Goal: Task Accomplishment & Management: Use online tool/utility

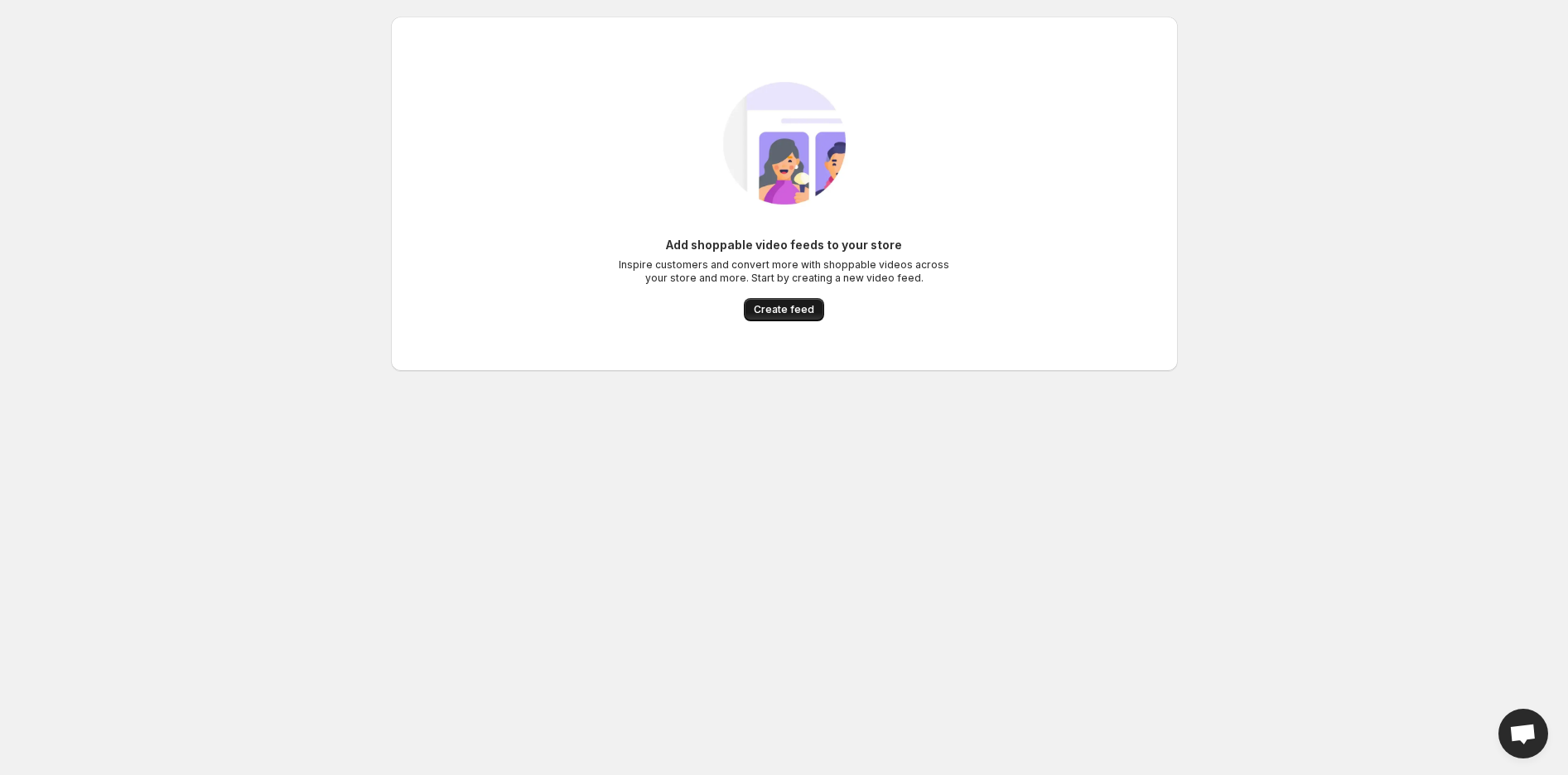
click at [790, 303] on button "Create feed" at bounding box center [784, 310] width 80 height 24
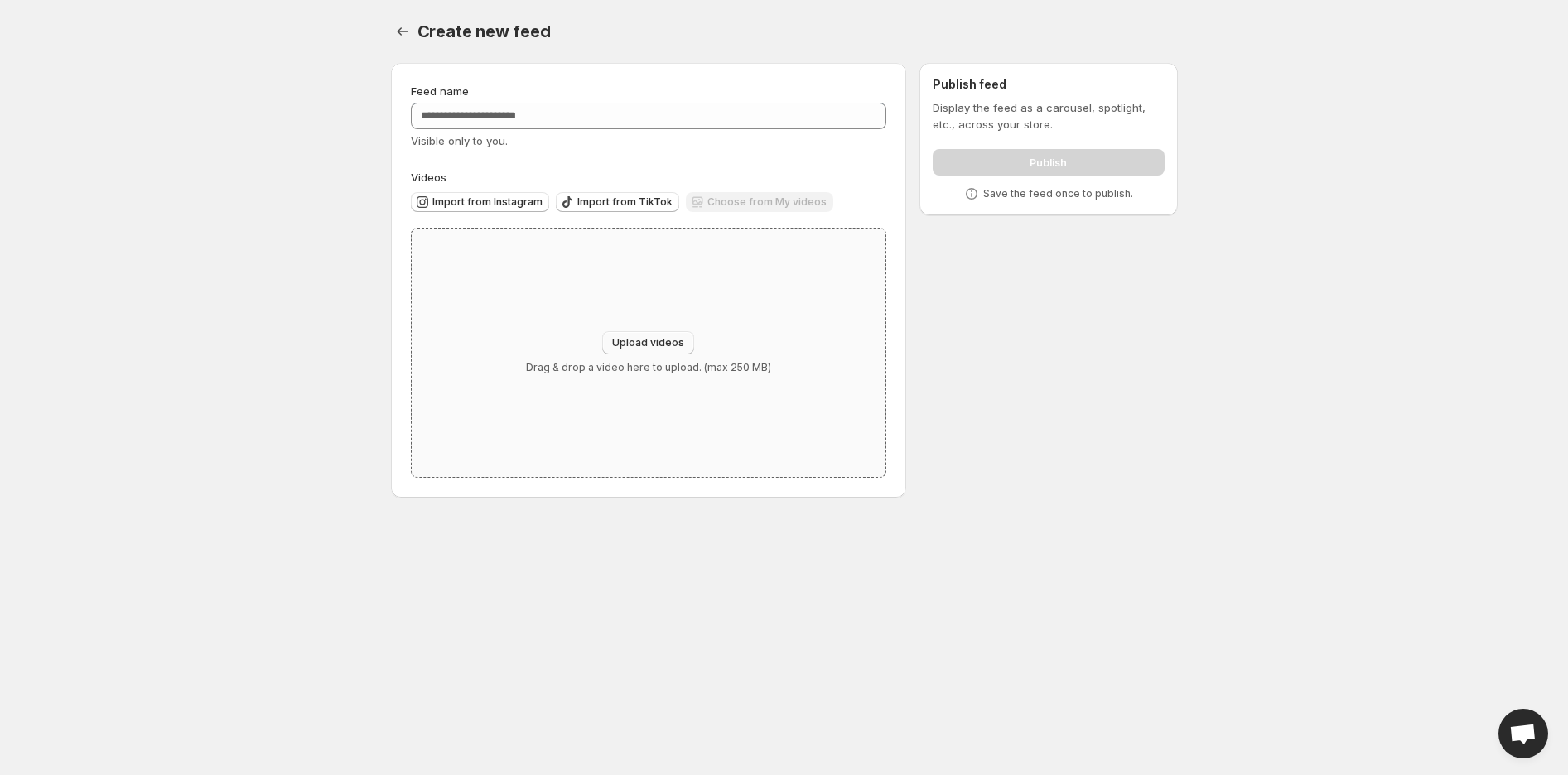
click at [667, 338] on span "Upload videos" at bounding box center [648, 342] width 72 height 13
click at [722, 206] on div "Choose from My videos" at bounding box center [760, 204] width 148 height 23
click at [722, 206] on div "Choose from My videos" at bounding box center [760, 204] width 148 height 23
click at [723, 206] on div "Choose from My videos" at bounding box center [760, 204] width 148 height 23
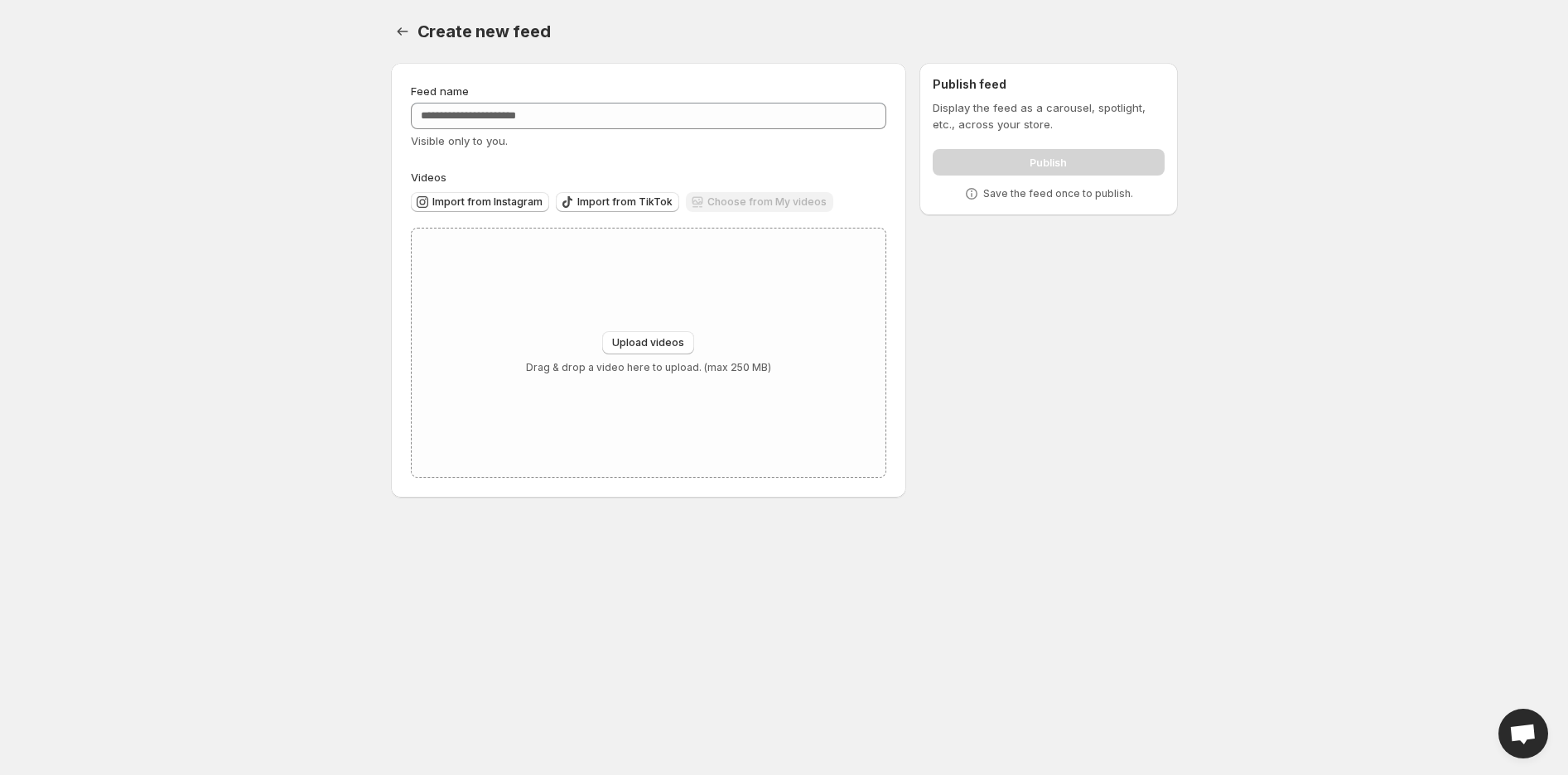
click at [723, 206] on div "Choose from My videos" at bounding box center [760, 204] width 148 height 23
click at [723, 204] on div "Choose from My videos" at bounding box center [760, 204] width 148 height 23
click at [676, 328] on div "Upload videos Drag & drop a video here to upload. (max 250 MB)" at bounding box center [648, 353] width 474 height 248
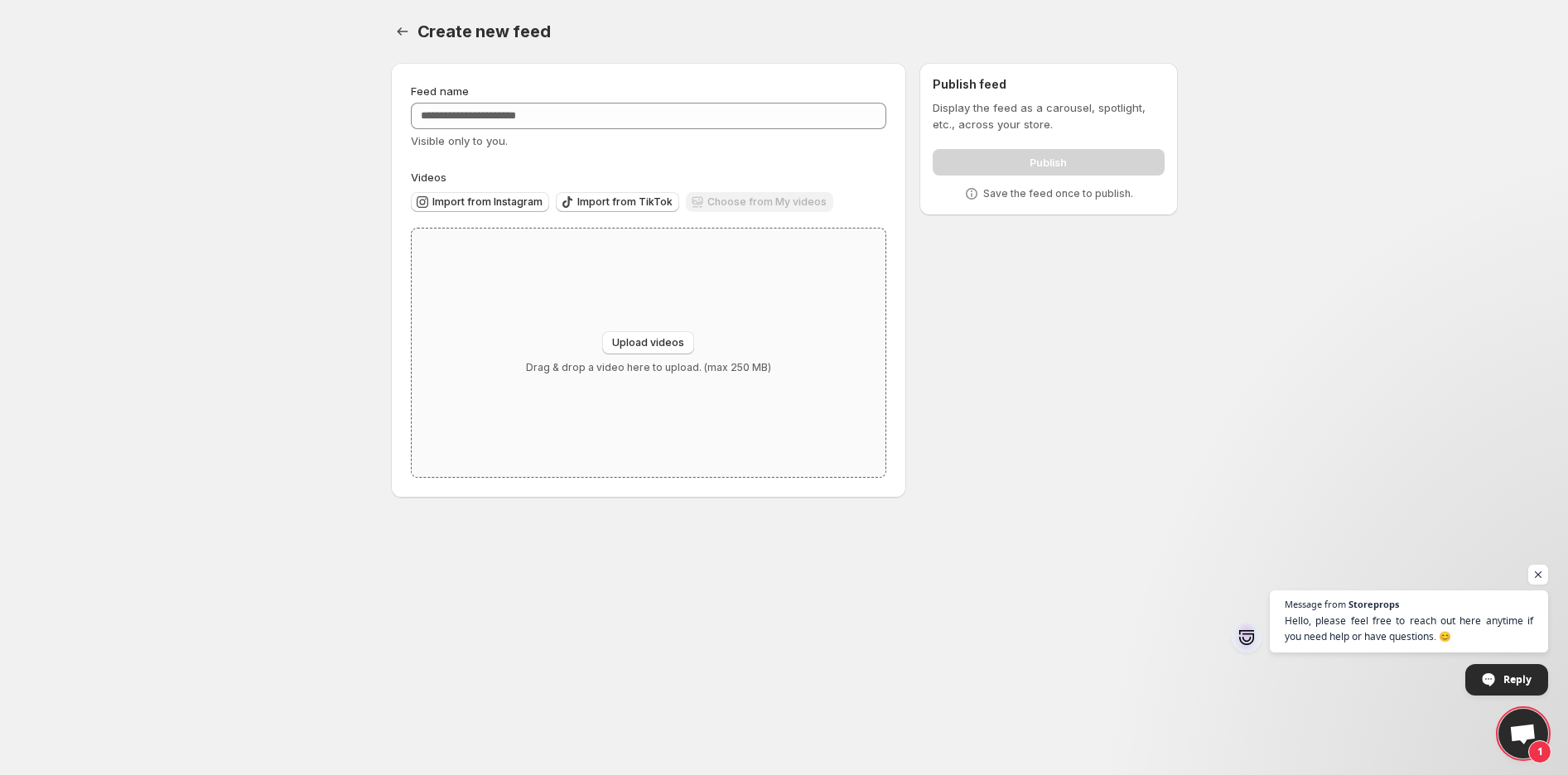
click at [516, 272] on div "Upload videos Drag & drop a video here to upload. (max 250 MB)" at bounding box center [648, 353] width 474 height 248
click at [598, 132] on div "Visible only to you." at bounding box center [649, 140] width 476 height 17
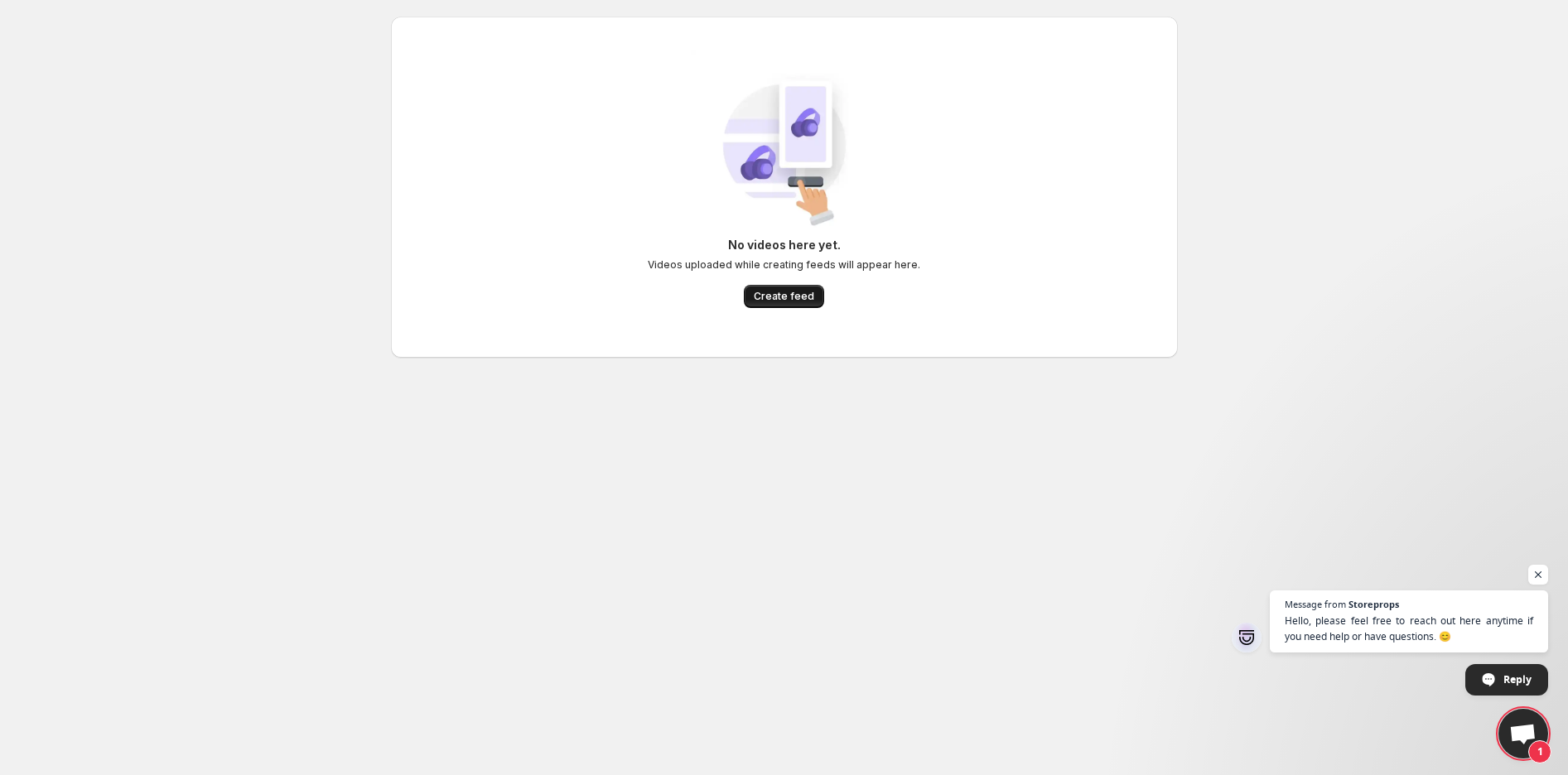
click at [808, 298] on span "Create feed" at bounding box center [783, 296] width 60 height 13
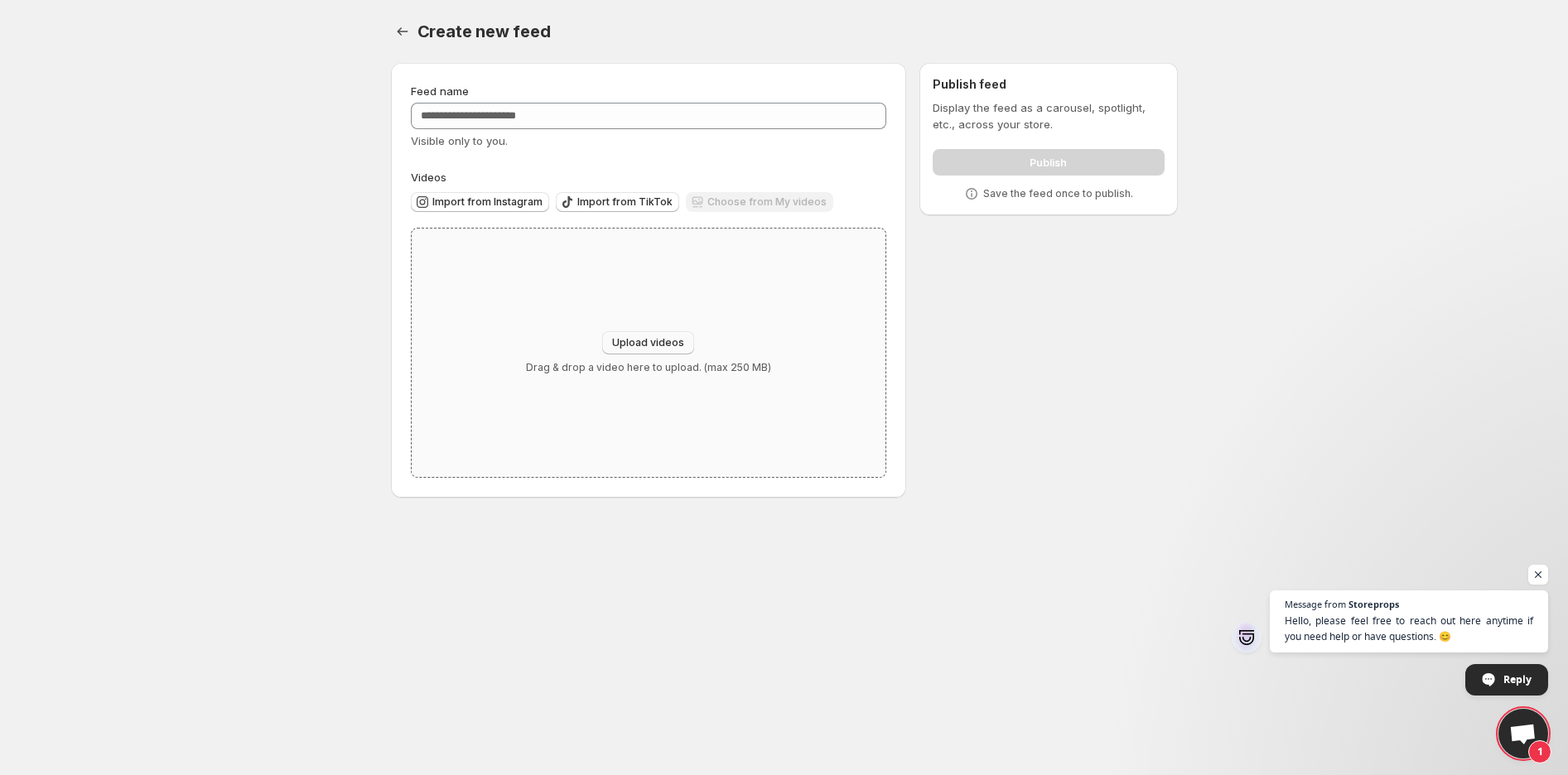
click at [675, 347] on span "Upload videos" at bounding box center [648, 342] width 72 height 13
click at [735, 207] on div "Choose from My videos" at bounding box center [760, 204] width 148 height 23
click at [735, 206] on div "Choose from My videos" at bounding box center [760, 204] width 148 height 23
click at [732, 203] on div "Choose from My videos" at bounding box center [760, 204] width 148 height 23
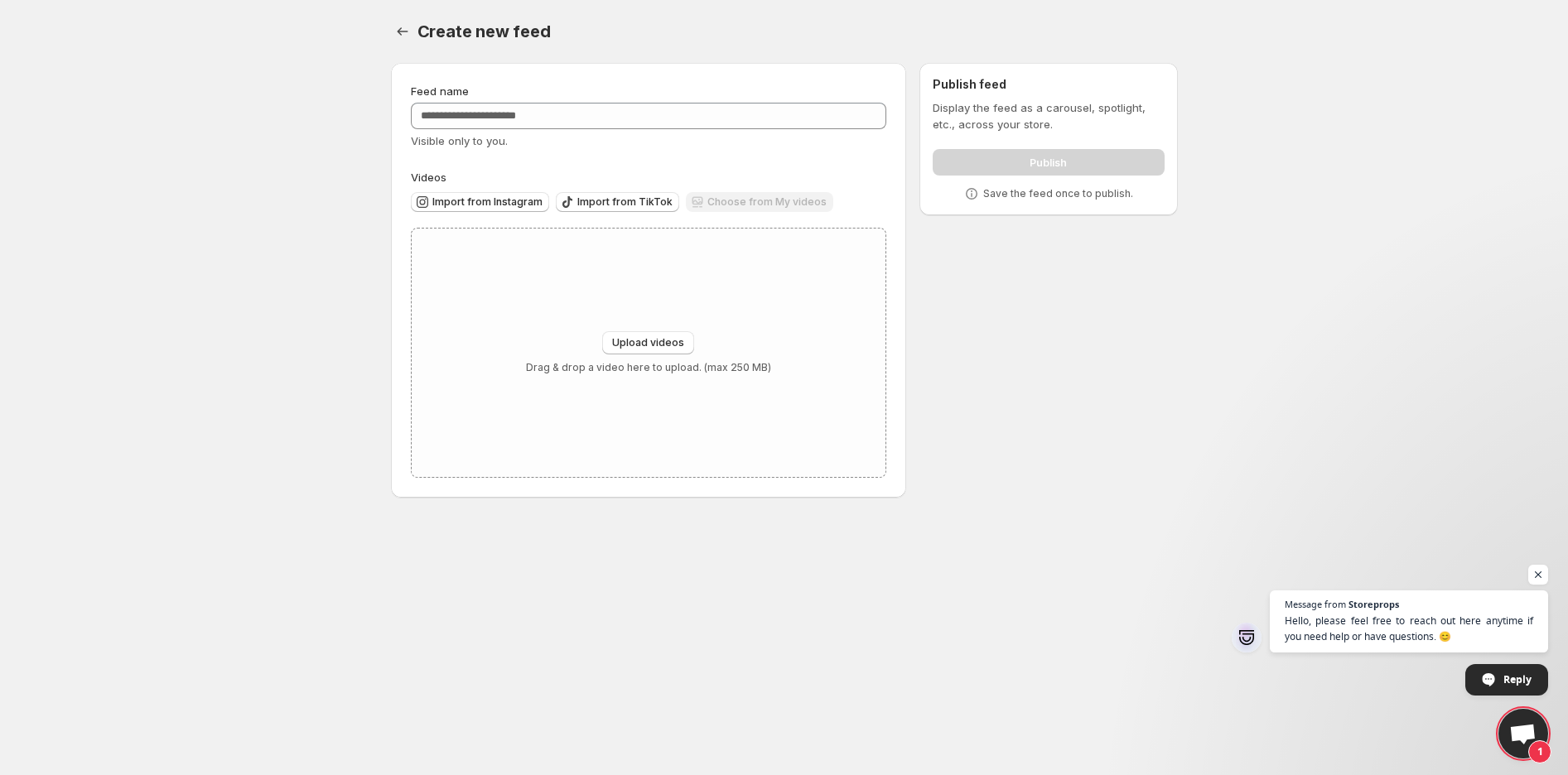
click at [726, 200] on div "Choose from My videos" at bounding box center [760, 204] width 148 height 23
click at [724, 199] on div "Choose from My videos" at bounding box center [760, 204] width 148 height 23
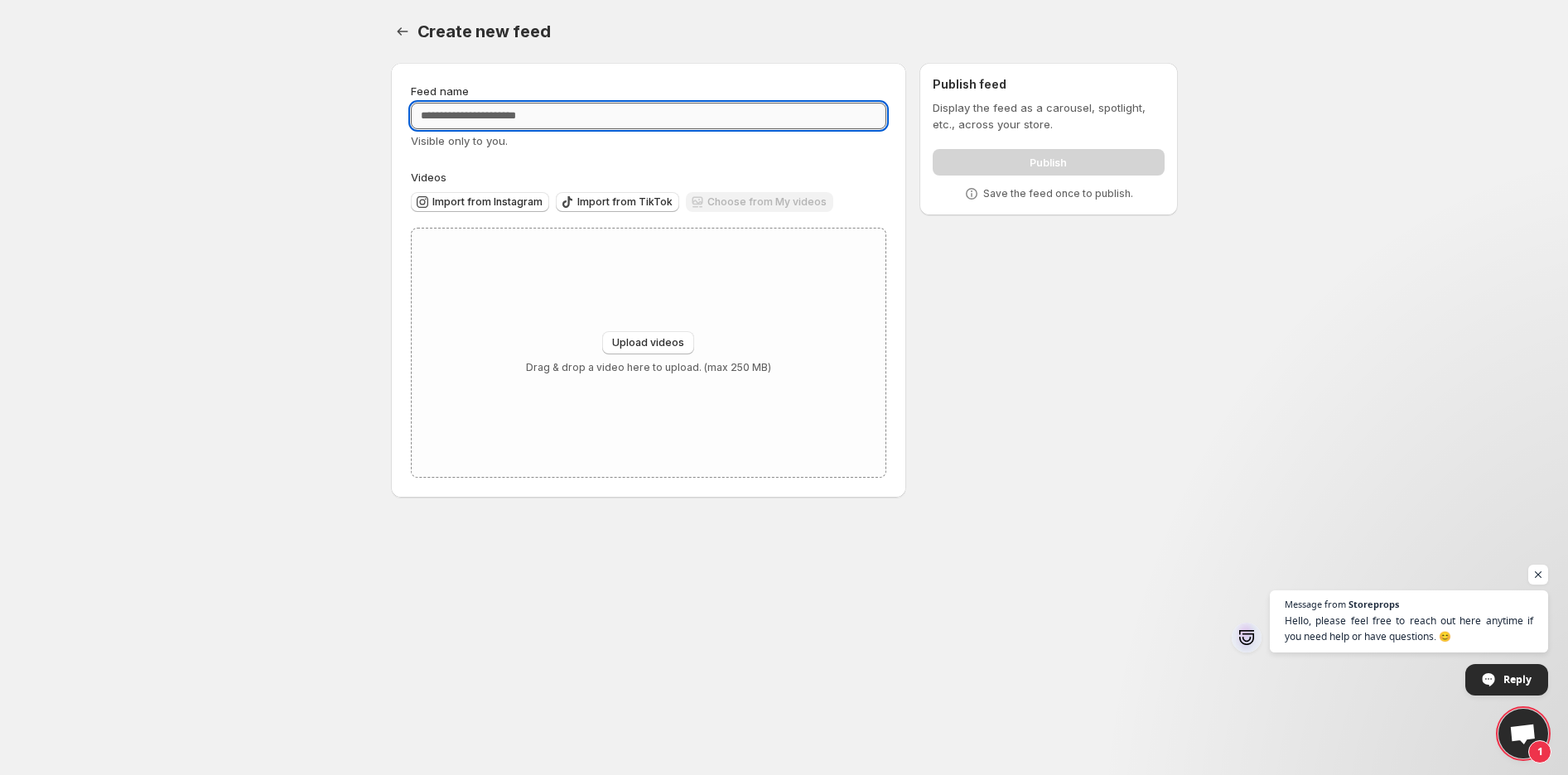
click at [612, 115] on input "Feed name" at bounding box center [649, 115] width 476 height 26
type input "******"
click at [721, 295] on div "Upload videos Drag & drop a video here to upload. (max 250 MB)" at bounding box center [648, 353] width 474 height 248
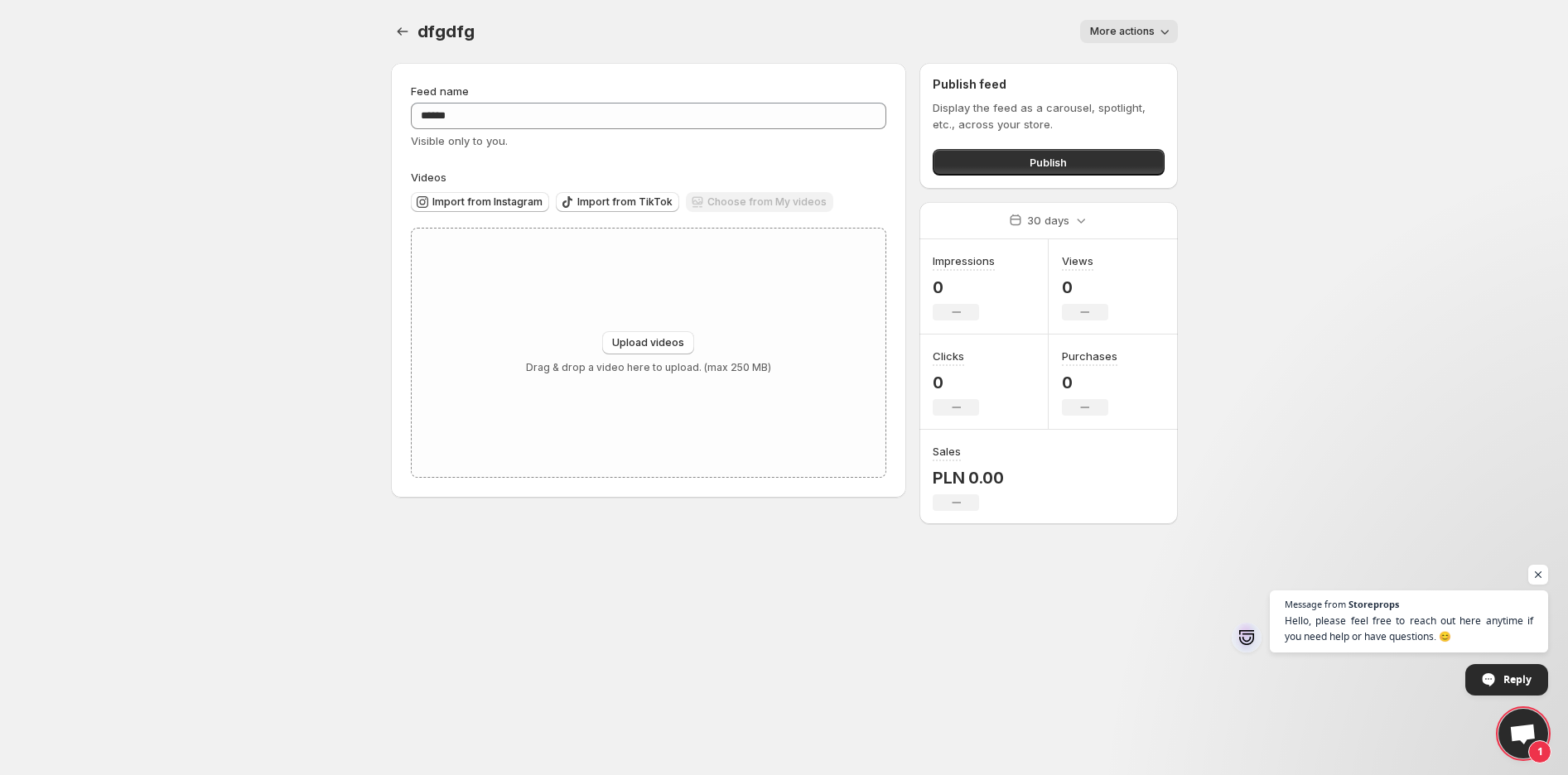
click at [723, 199] on div "Choose from My videos" at bounding box center [760, 204] width 148 height 23
click at [721, 206] on div "Choose from My videos" at bounding box center [760, 204] width 148 height 23
click at [696, 199] on div "Choose from My videos" at bounding box center [760, 204] width 148 height 23
click at [691, 199] on div "Choose from My videos" at bounding box center [760, 204] width 148 height 23
click at [688, 201] on div "Choose from My videos" at bounding box center [760, 204] width 148 height 23
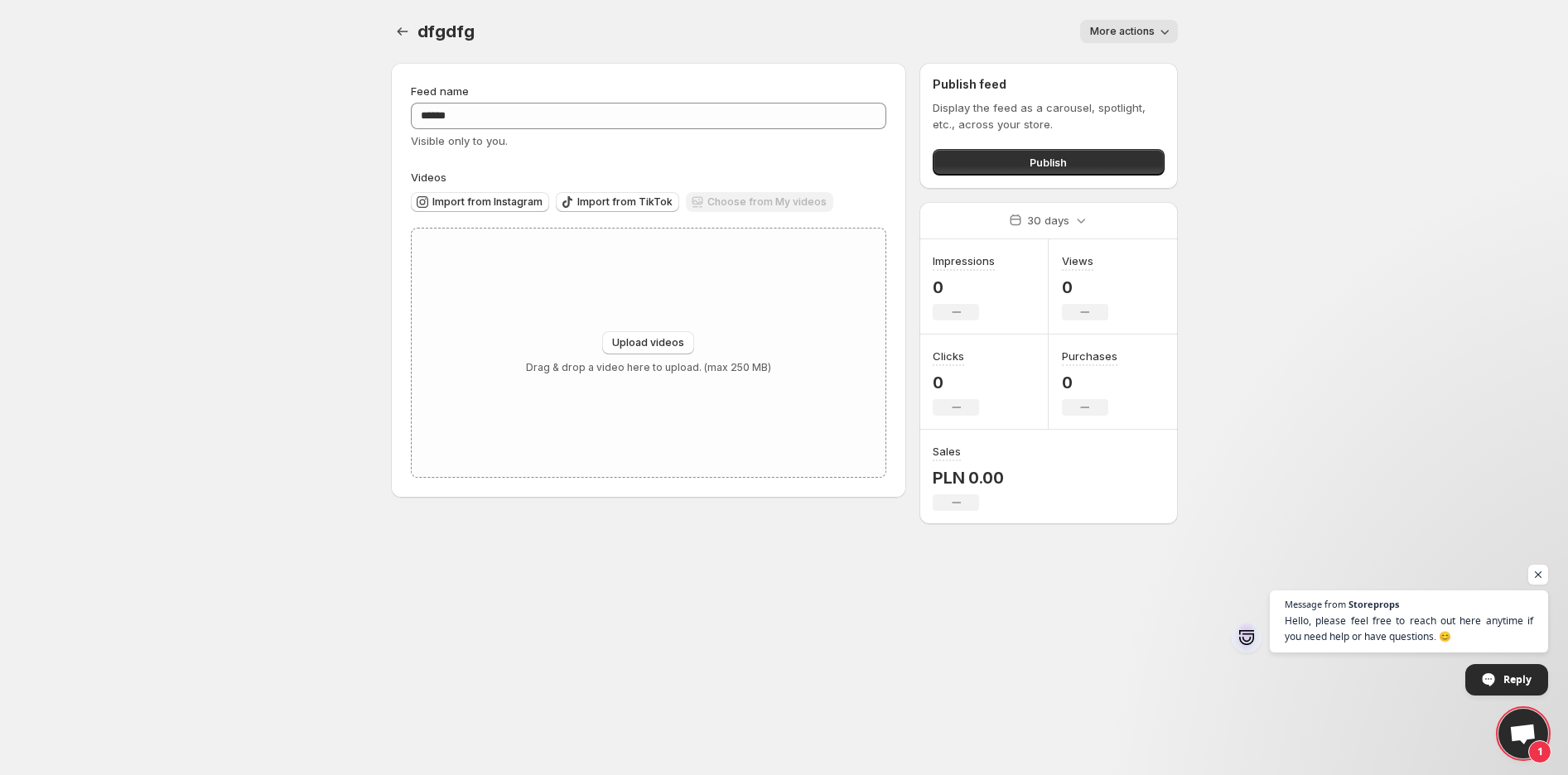
click at [686, 201] on div "Choose from My videos" at bounding box center [760, 204] width 148 height 23
